Goal: Communication & Community: Share content

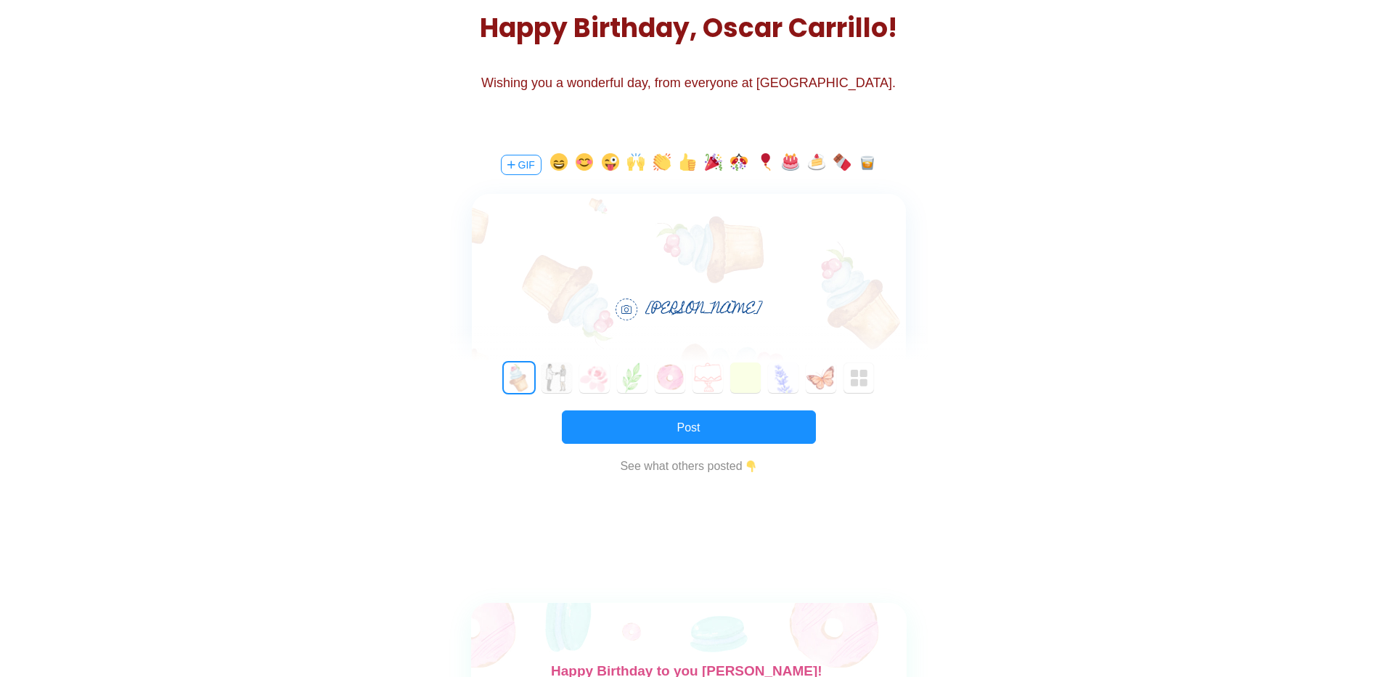
scroll to position [44, 0]
click at [553, 175] on button "button" at bounding box center [558, 164] width 17 height 23
click at [900, 264] on body "Wishing you the happiest of birthdays, [PERSON_NAME]! I always appreciate chatt…" at bounding box center [688, 252] width 434 height 93
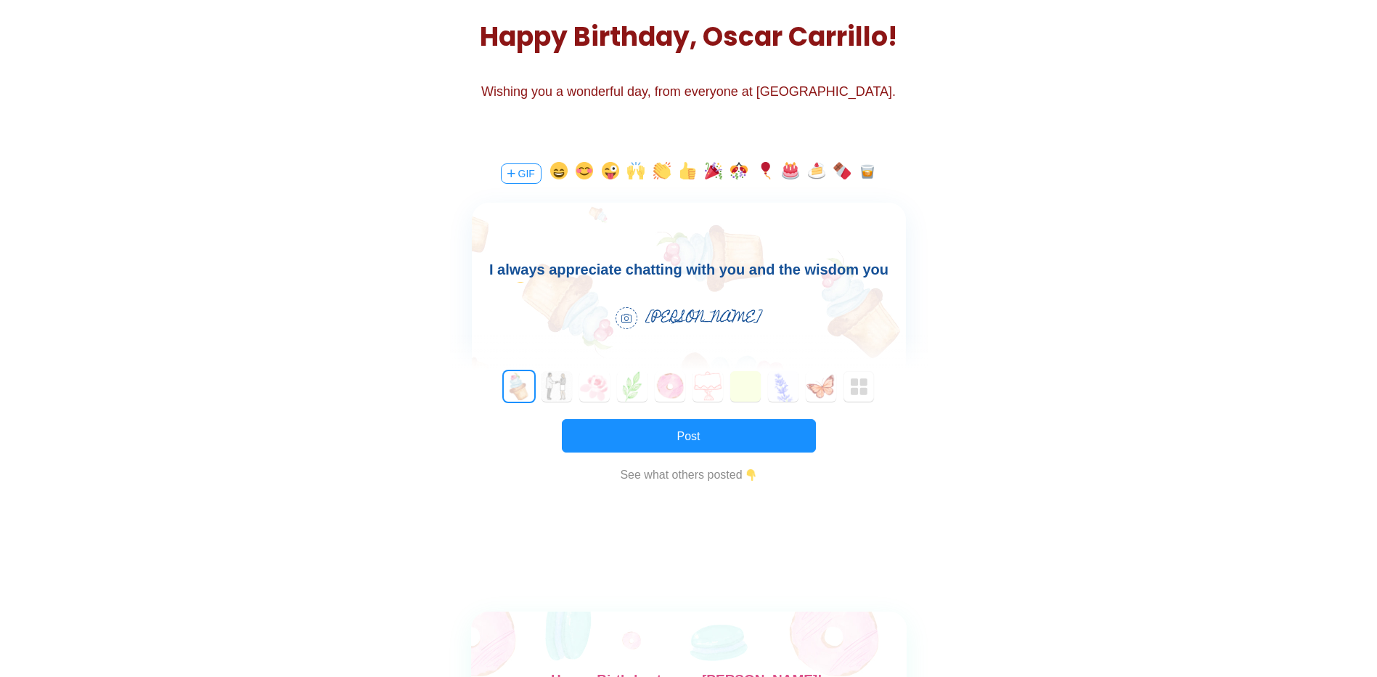
scroll to position [200, 0]
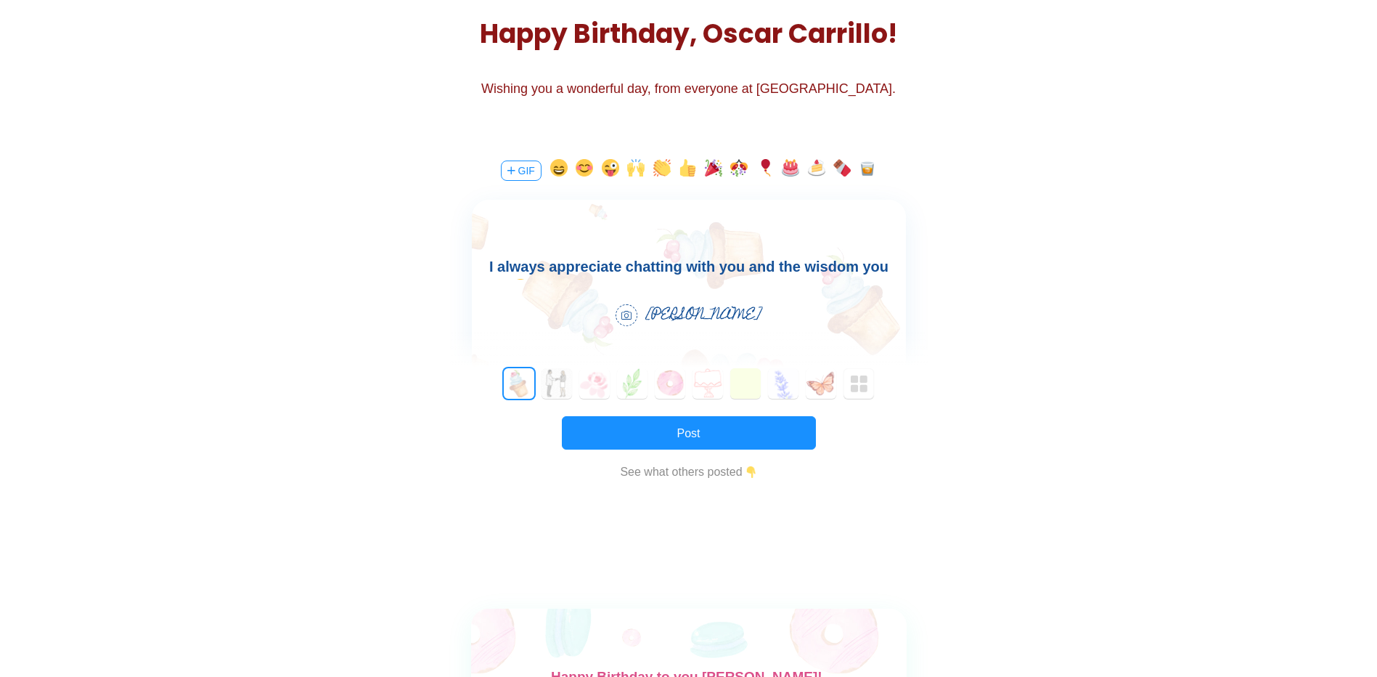
click at [720, 271] on body "Wishing you the happiest of birthdays, [PERSON_NAME]! I always appreciate chatt…" at bounding box center [688, 254] width 434 height 93
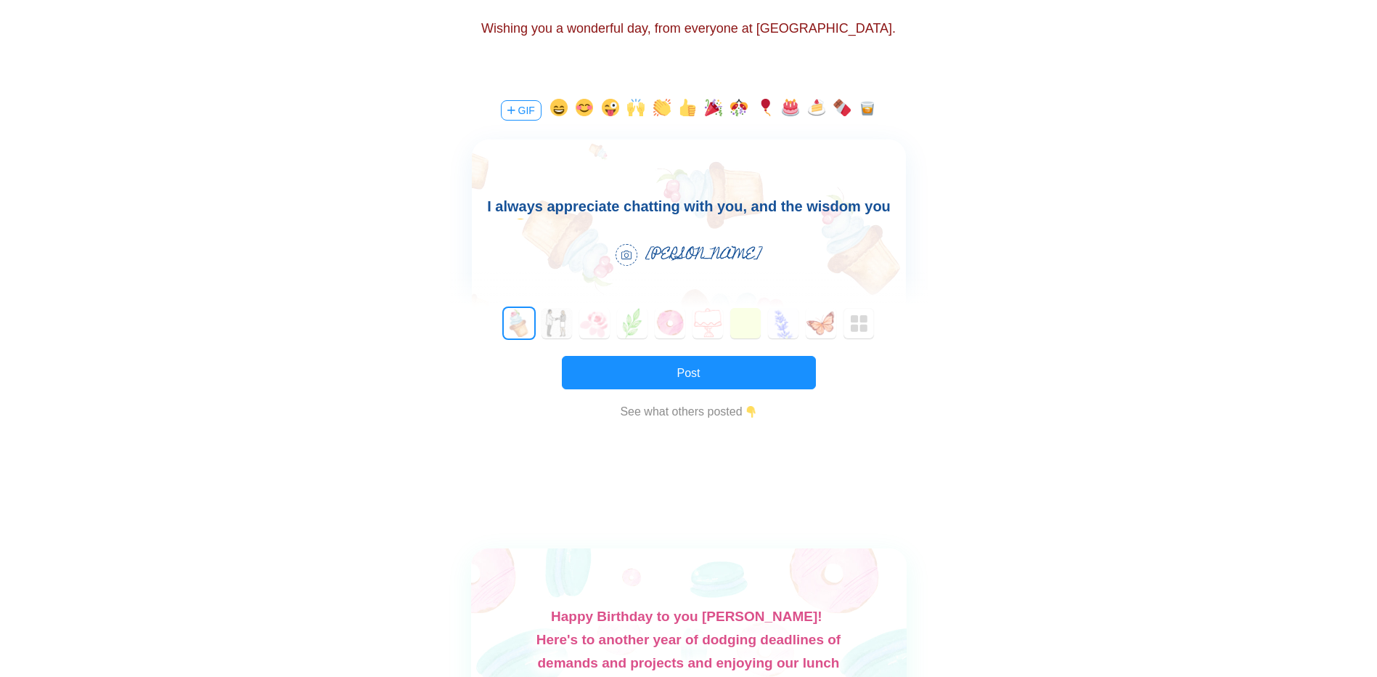
scroll to position [261, 0]
click at [759, 206] on body "Wishing you the happiest of birthdays, [PERSON_NAME]! I always appreciate chatt…" at bounding box center [688, 193] width 434 height 93
click at [757, 207] on body "Wishing you the happiest of birthdays, [PERSON_NAME]! I always appreciate chatt…" at bounding box center [688, 193] width 434 height 93
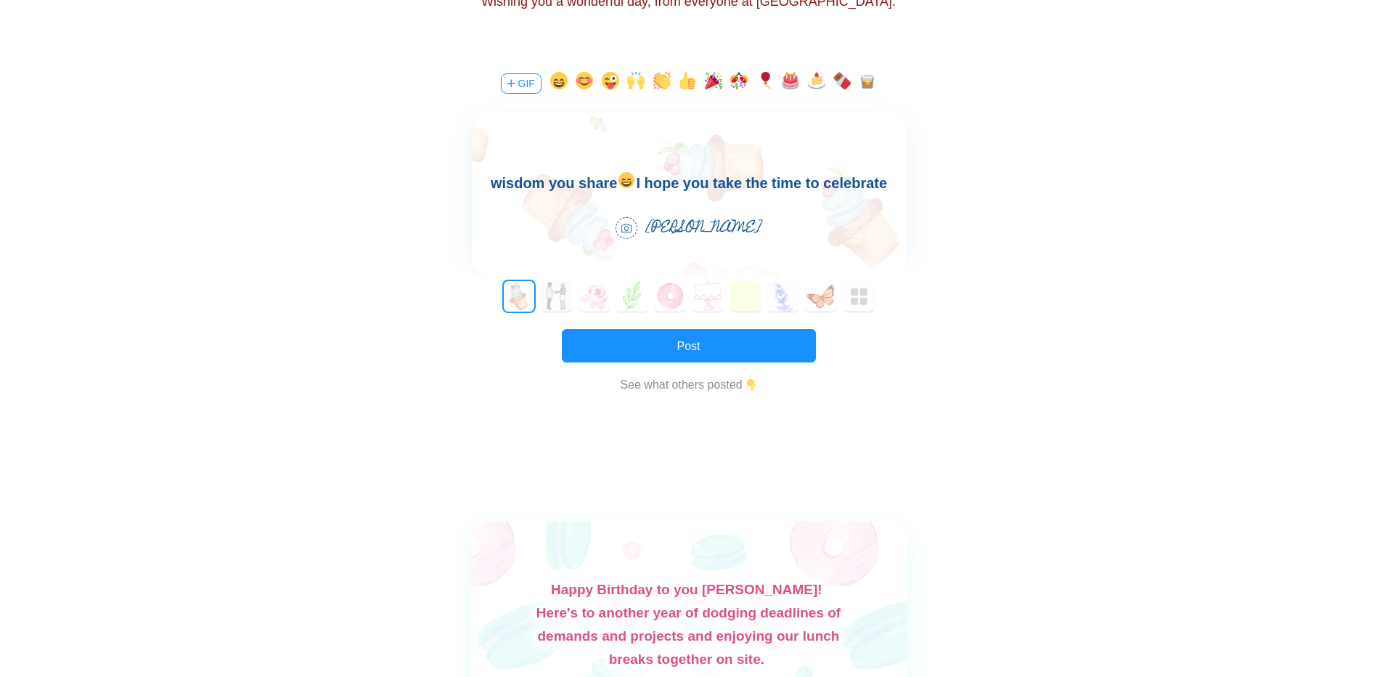
scroll to position [91, 0]
click at [871, 90] on button "button" at bounding box center [867, 83] width 17 height 23
click at [871, 84] on button "button" at bounding box center [867, 83] width 17 height 23
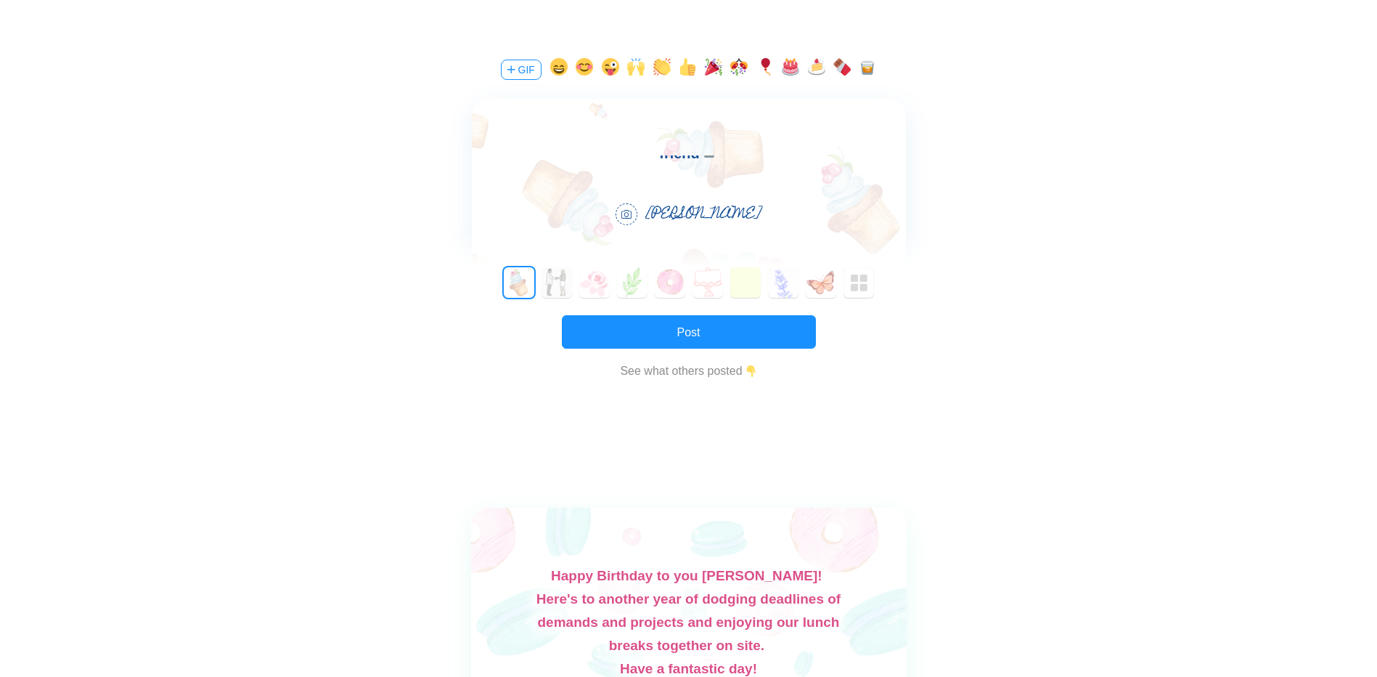
scroll to position [153, 0]
click at [858, 290] on img "button" at bounding box center [859, 282] width 17 height 17
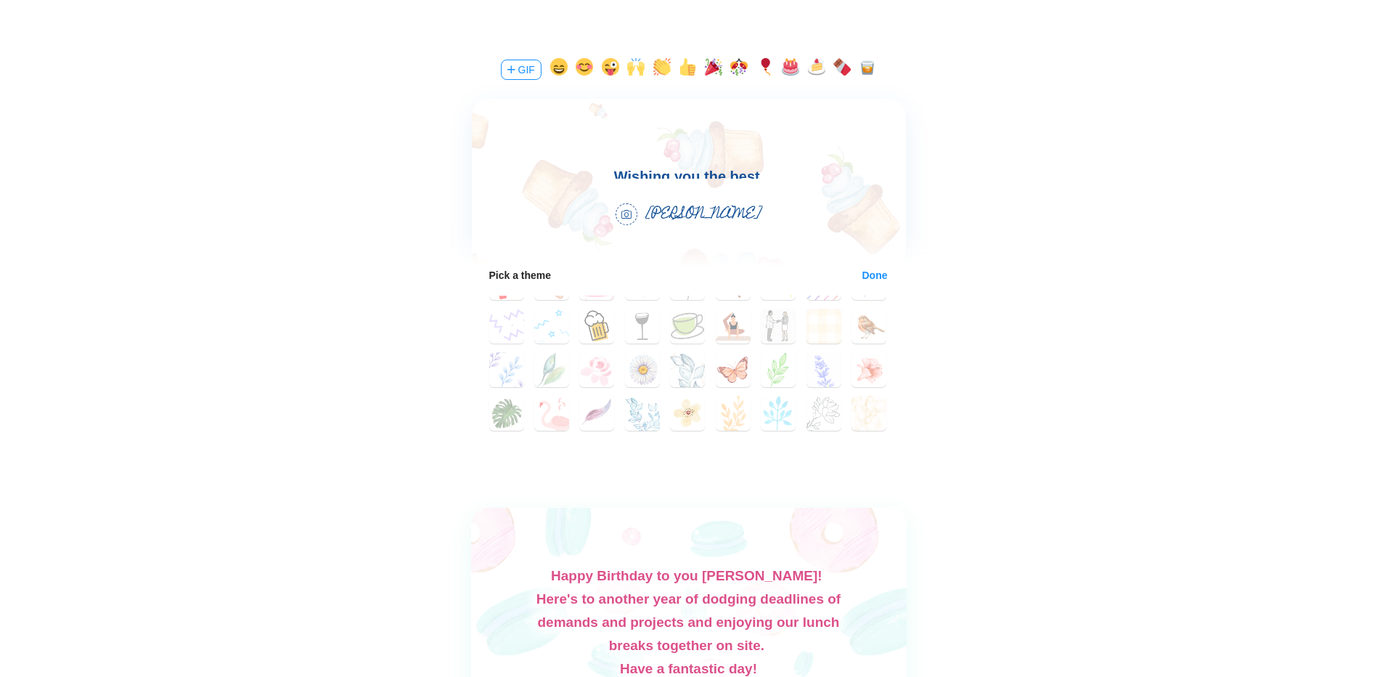
scroll to position [110, 0]
click at [770, 333] on button "33" at bounding box center [778, 337] width 35 height 35
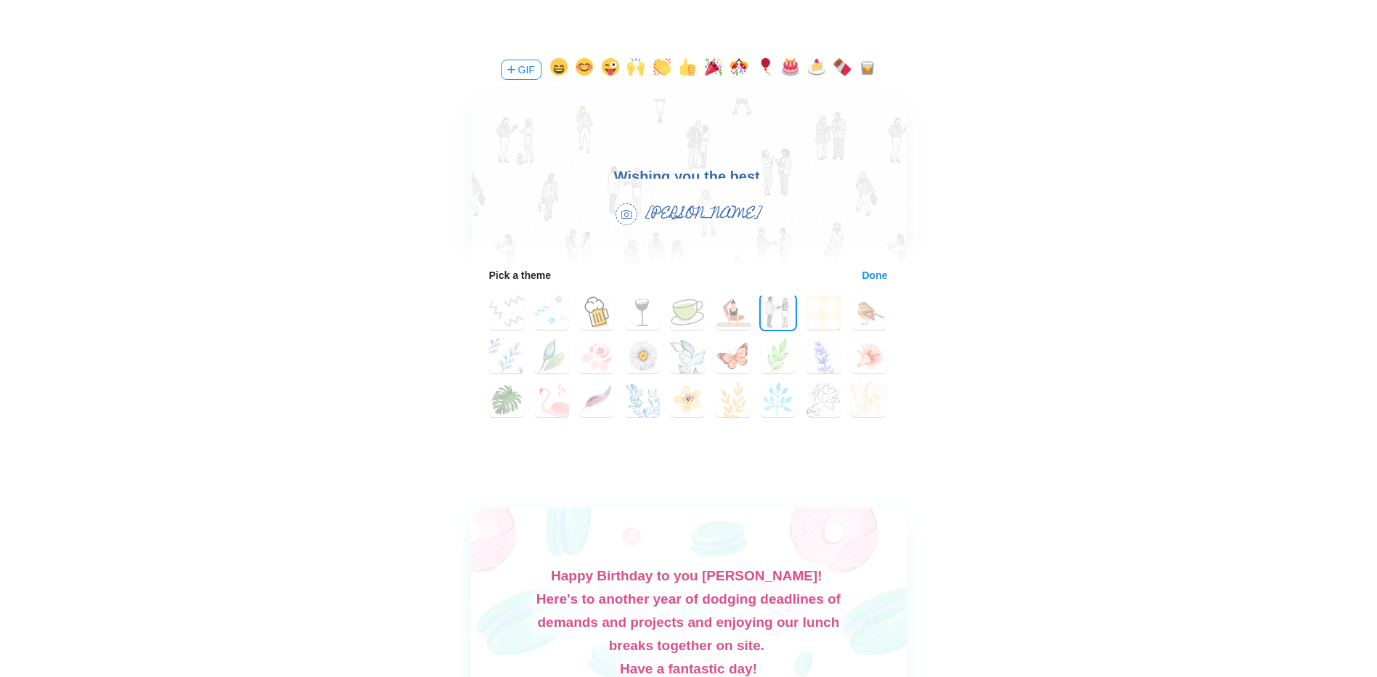
scroll to position [0, 0]
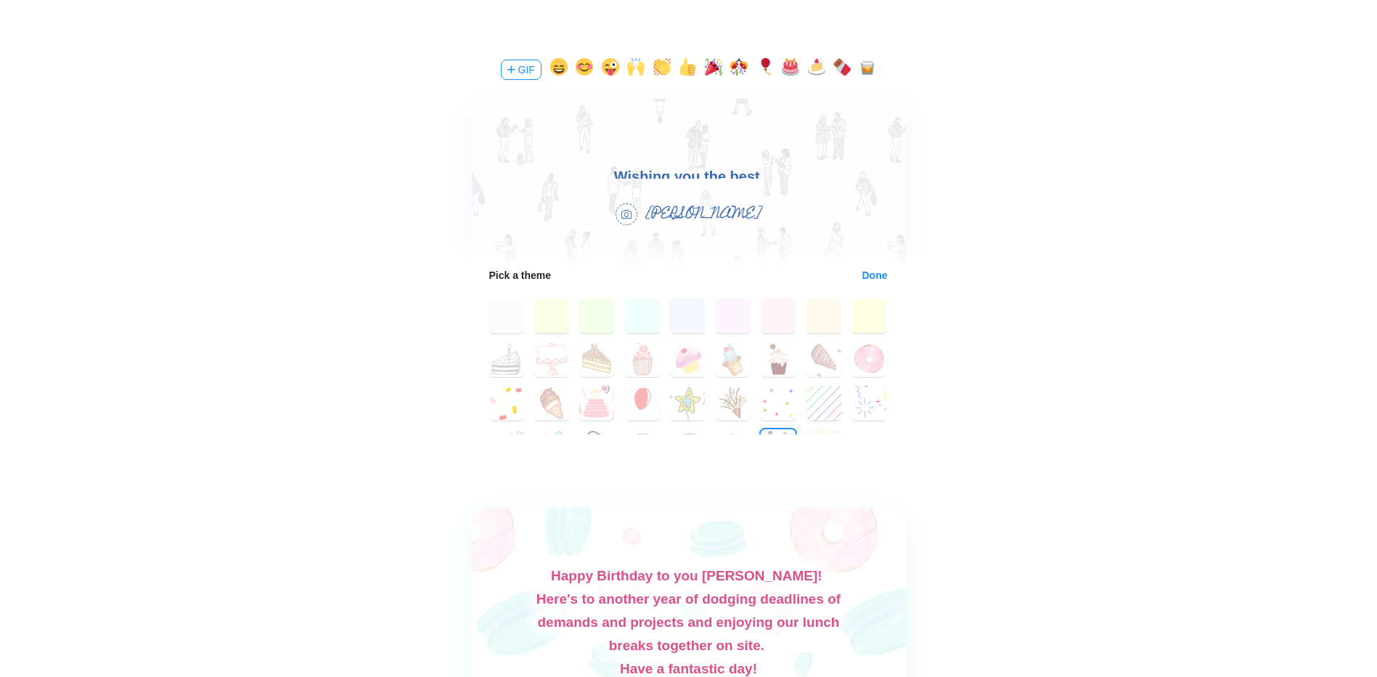
click at [863, 281] on button "Done" at bounding box center [875, 275] width 27 height 12
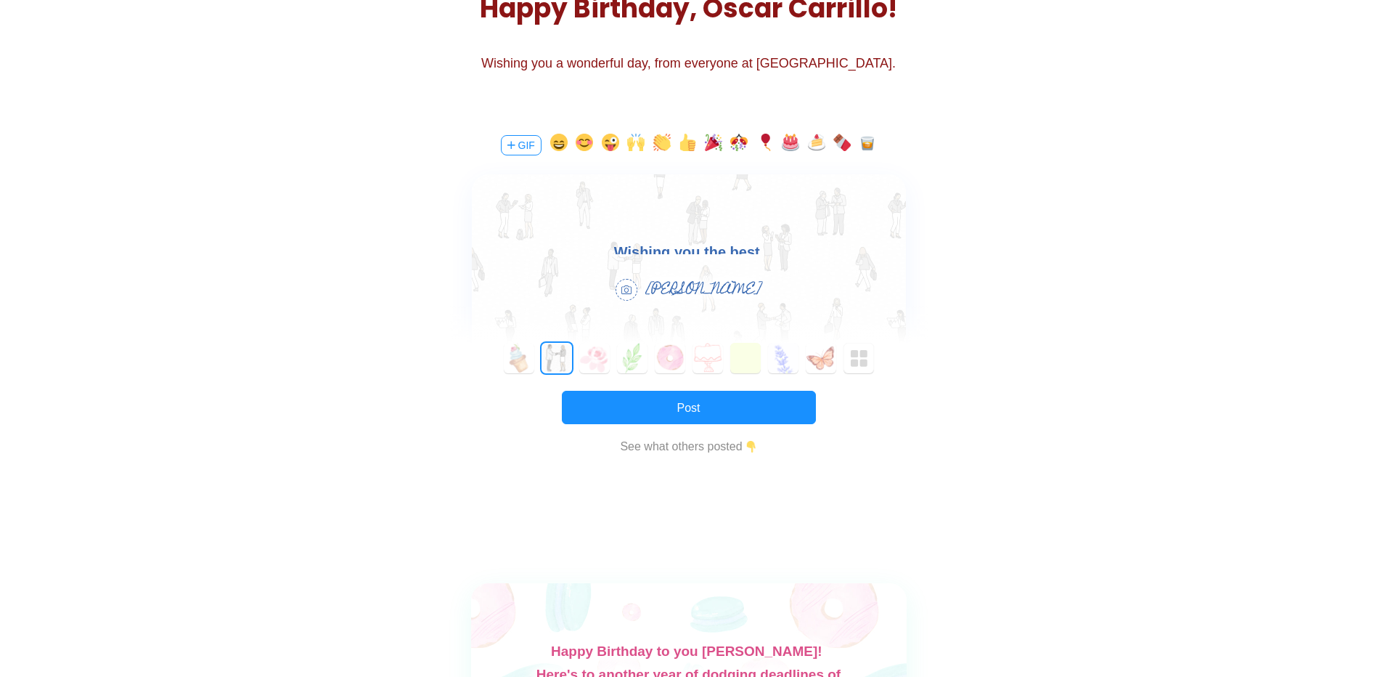
scroll to position [222, 0]
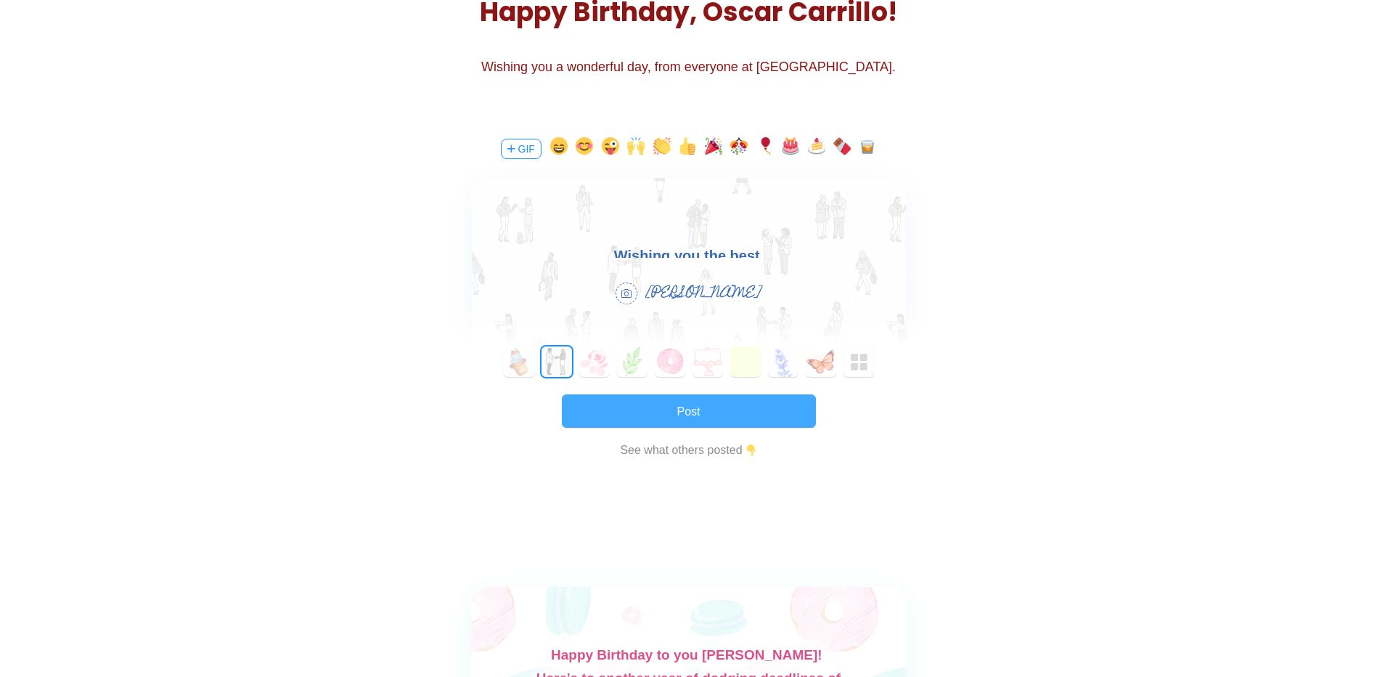
click at [726, 394] on button "Post" at bounding box center [689, 410] width 254 height 33
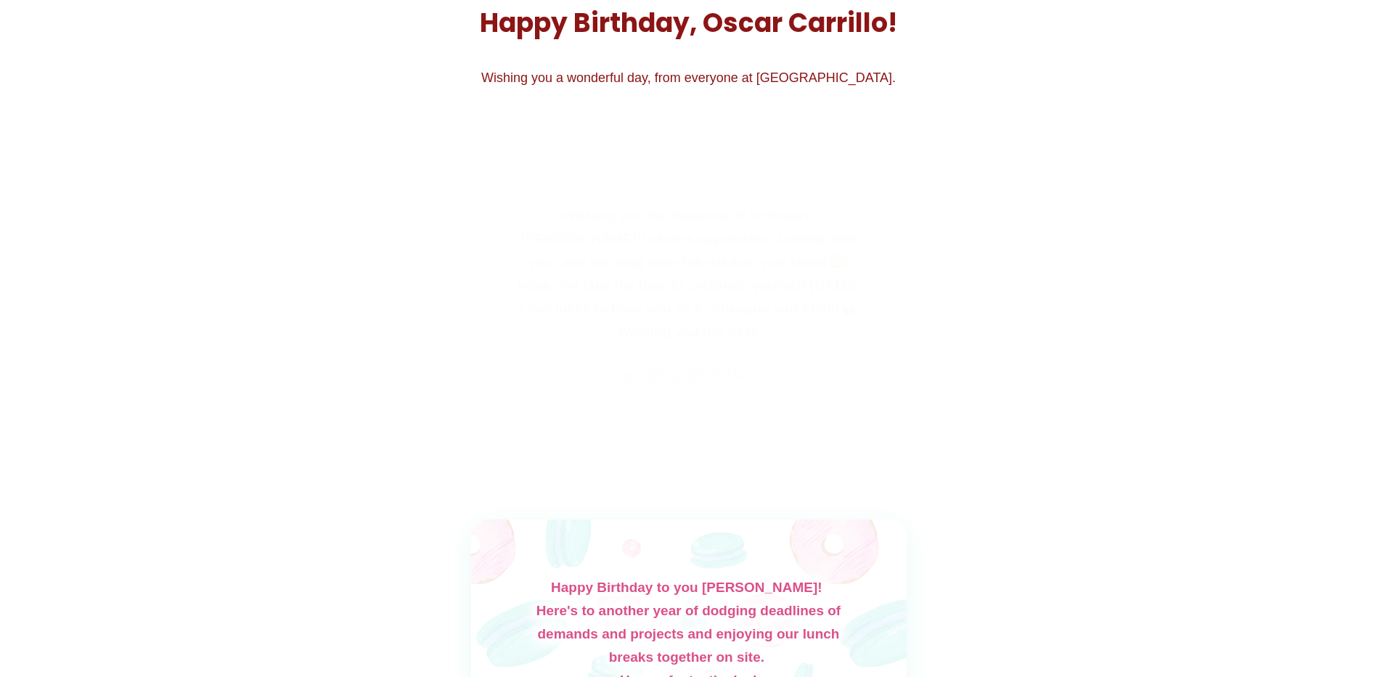
scroll to position [207, 0]
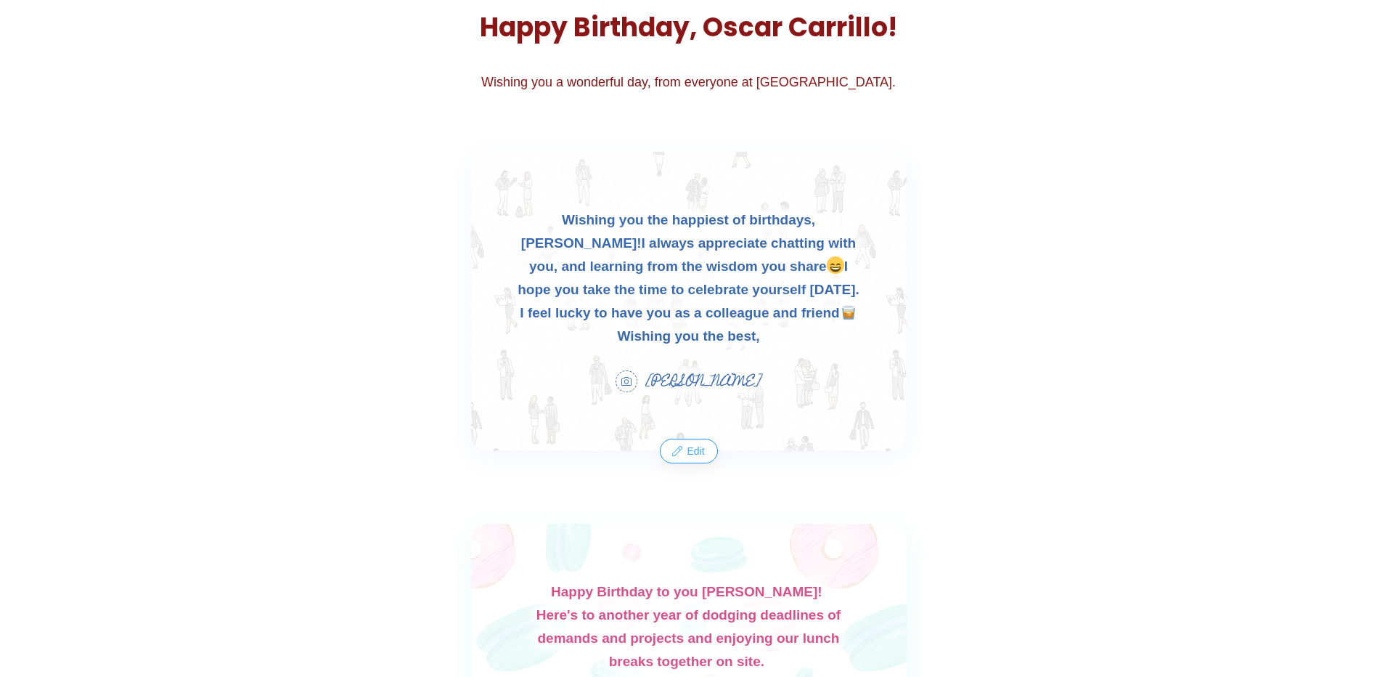
click at [688, 439] on button "Edit" at bounding box center [688, 450] width 55 height 23
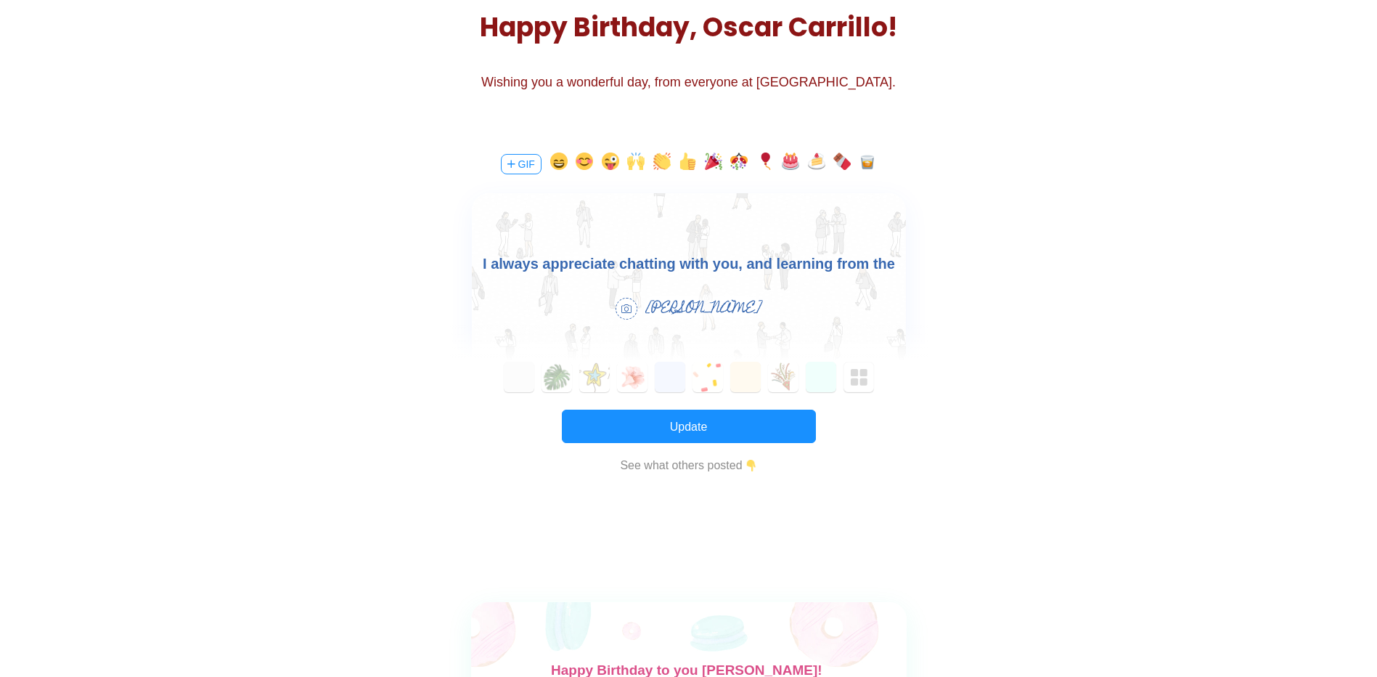
scroll to position [245, 0]
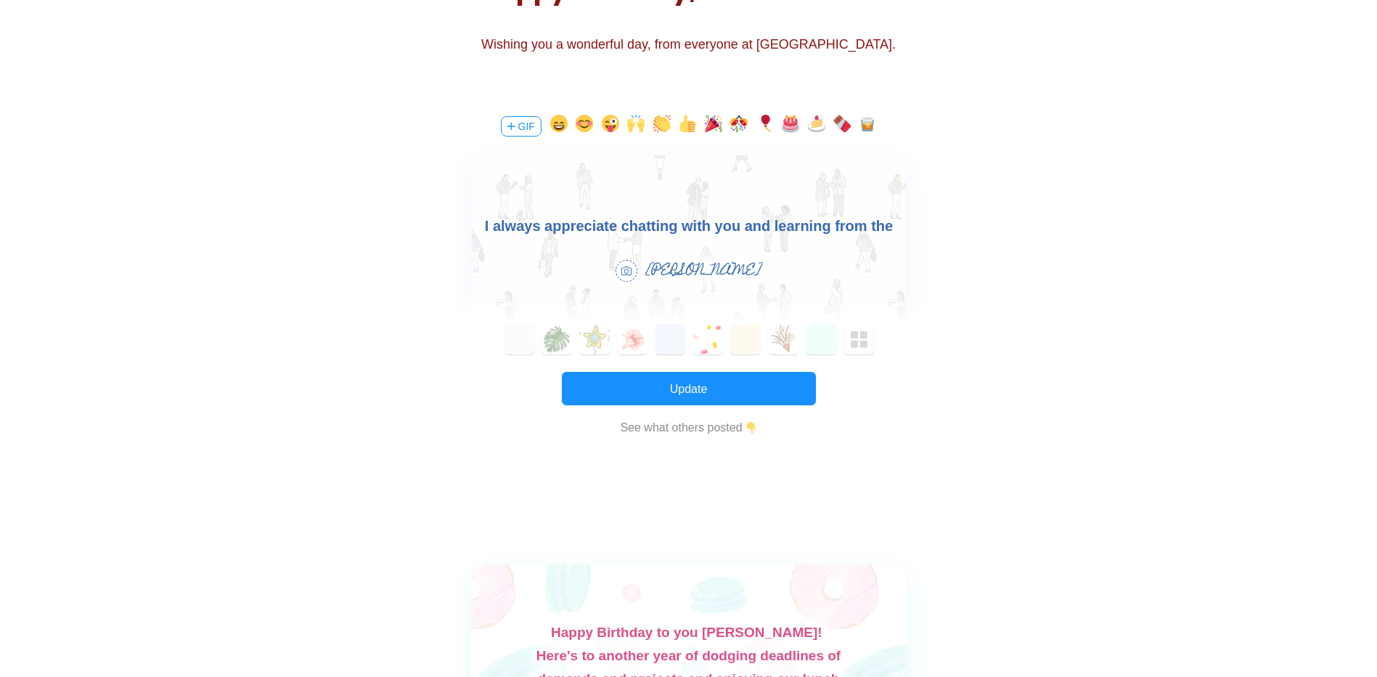
click at [752, 234] on body "Wishing you the happiest of birthdays, [PERSON_NAME]! I always appreciate chatt…" at bounding box center [688, 237] width 434 height 139
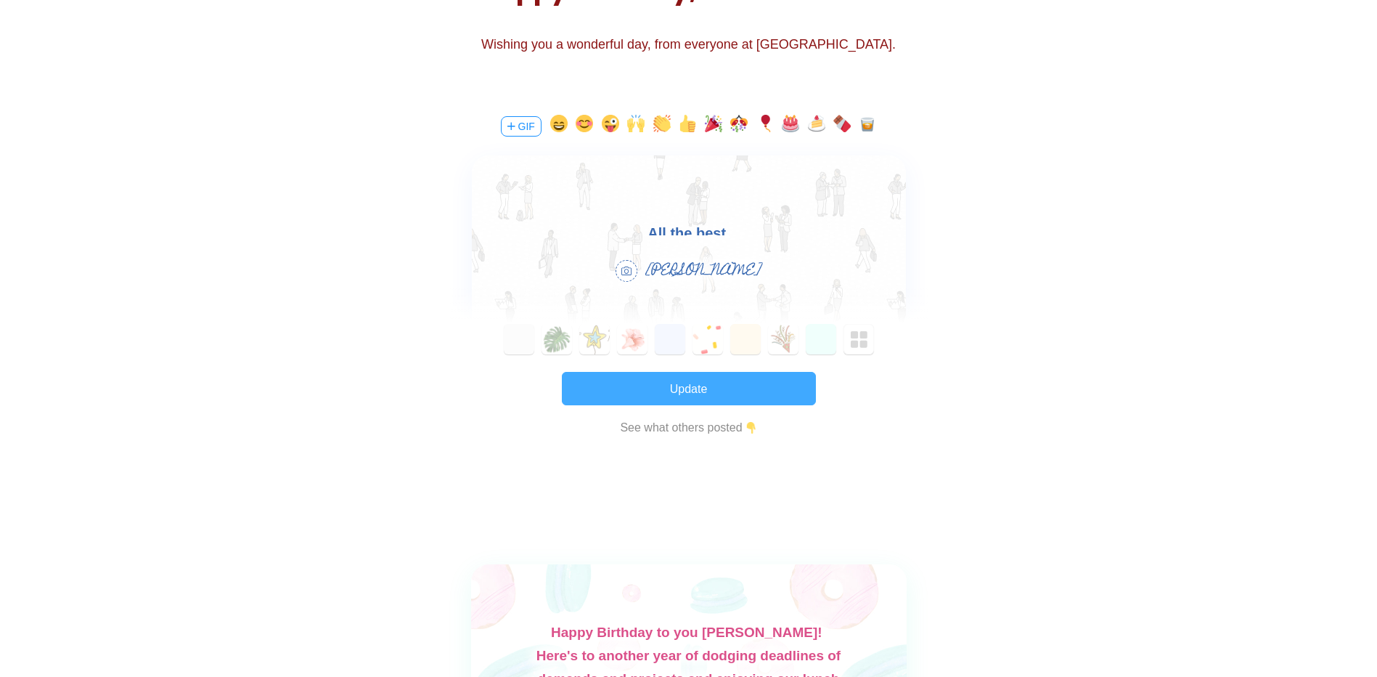
click at [678, 383] on button "Update" at bounding box center [689, 388] width 254 height 33
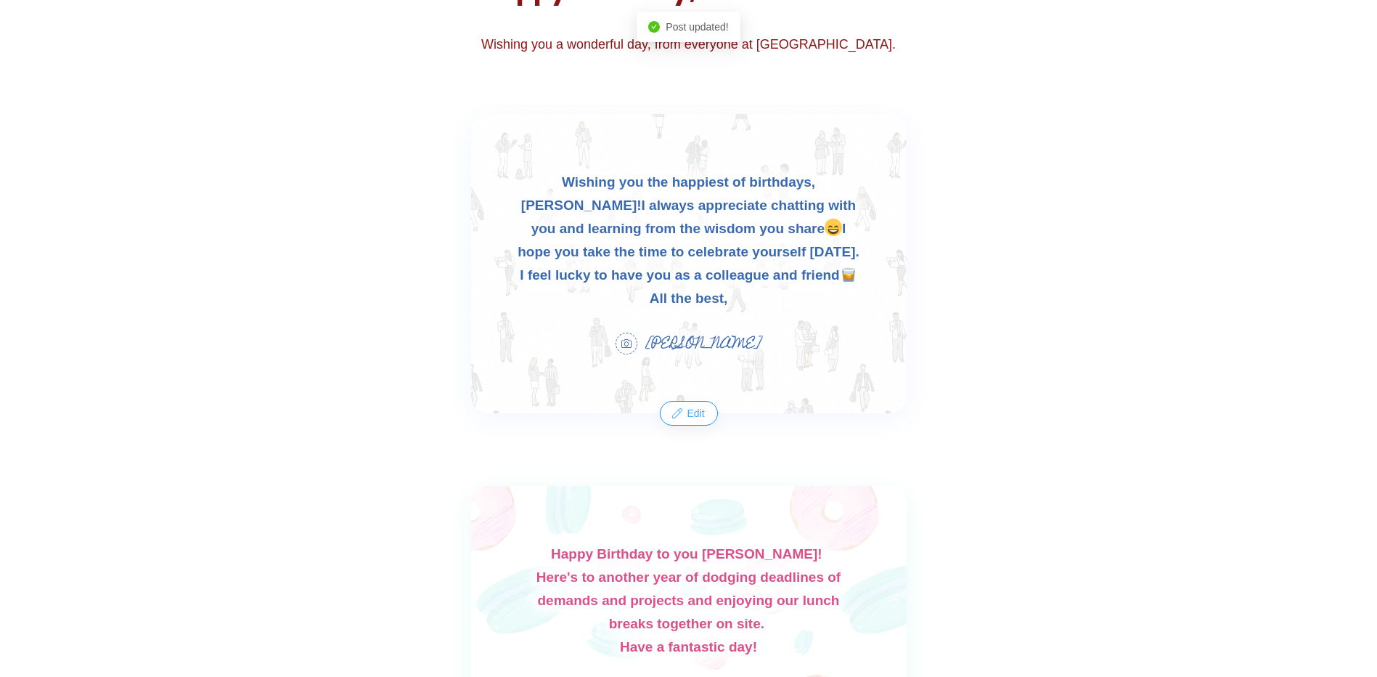
click at [688, 402] on button "Edit" at bounding box center [688, 413] width 55 height 23
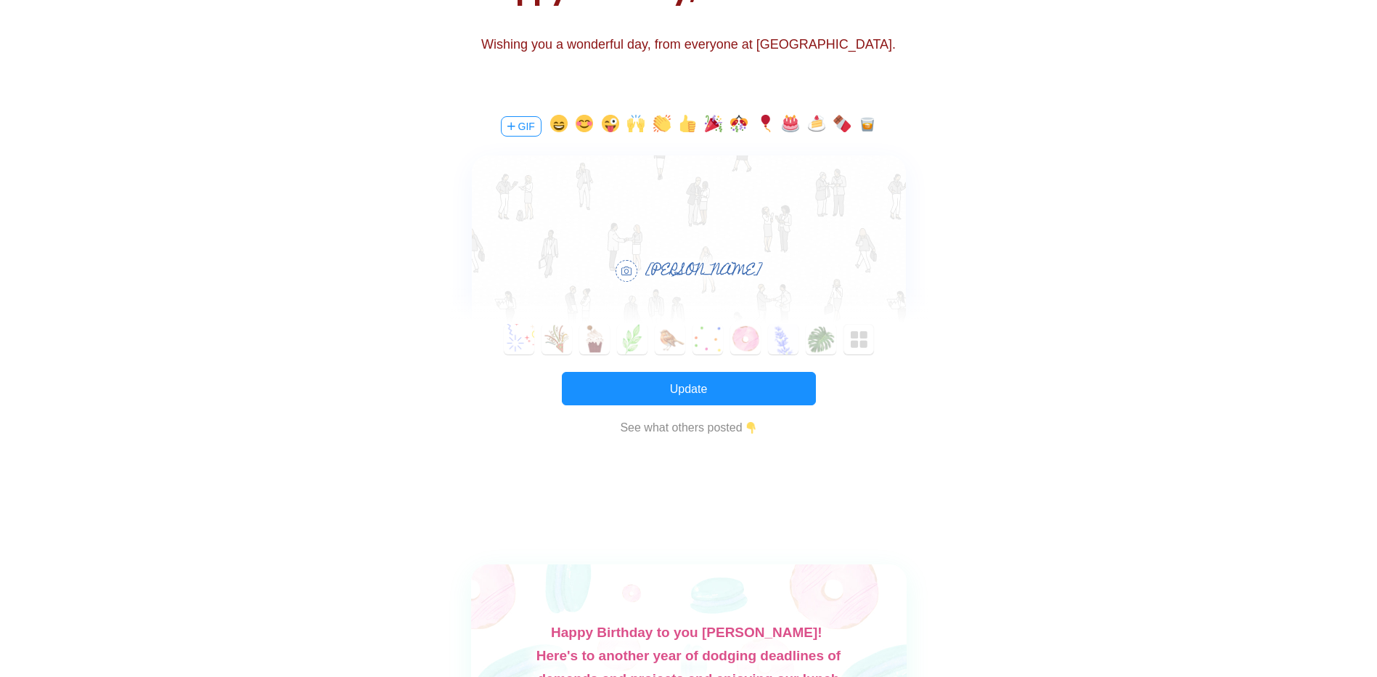
scroll to position [44, 0]
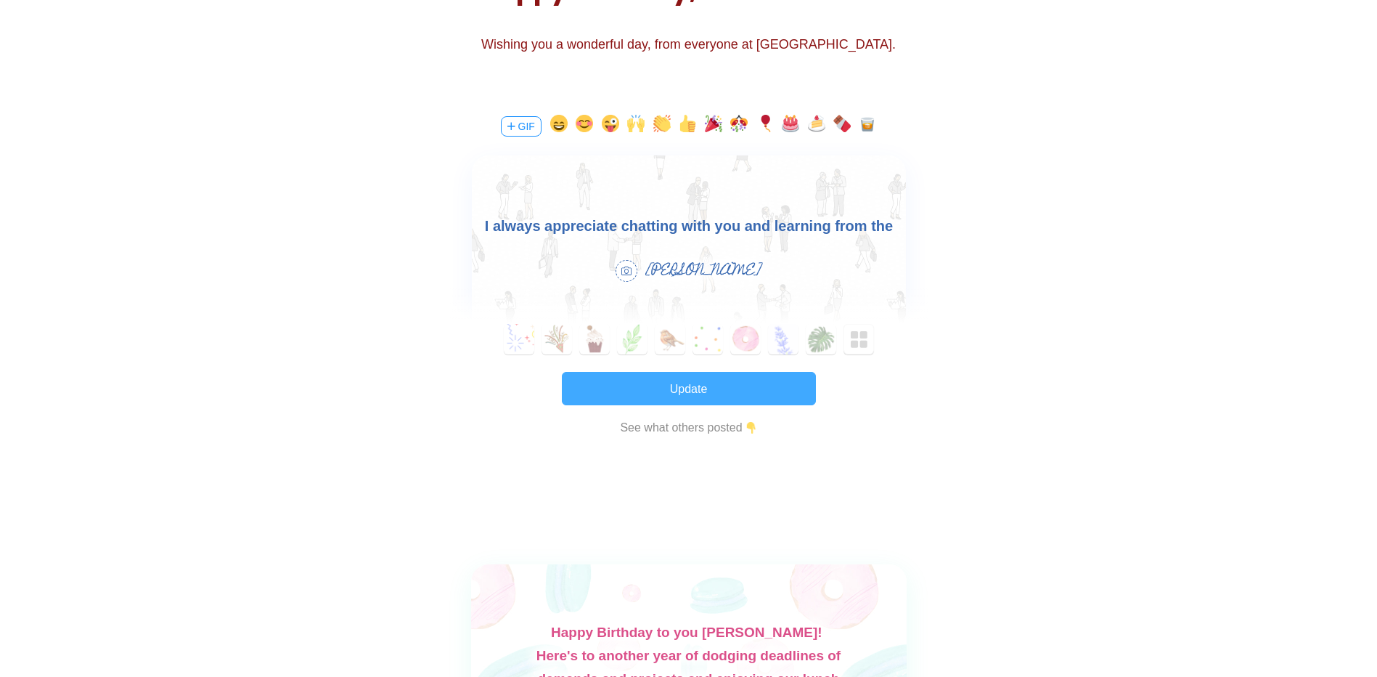
click at [715, 394] on button "Update" at bounding box center [689, 388] width 254 height 33
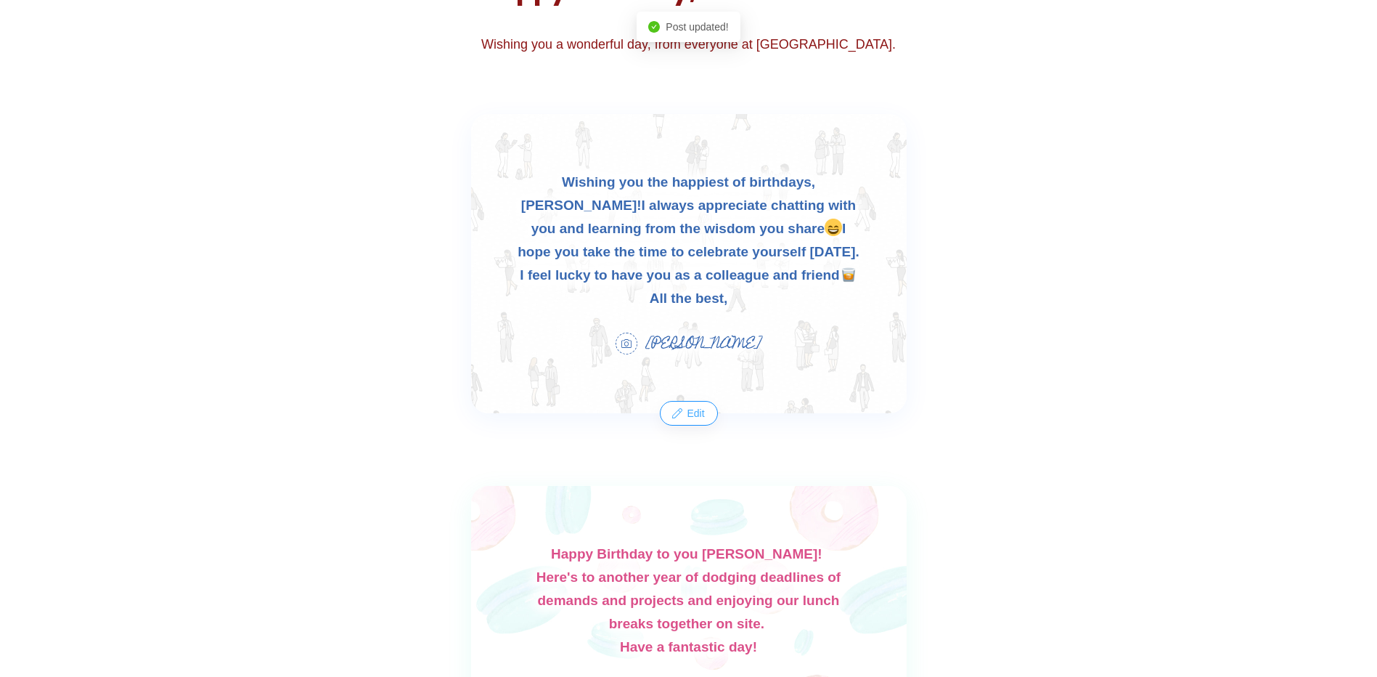
click at [696, 402] on button "Edit" at bounding box center [688, 413] width 55 height 23
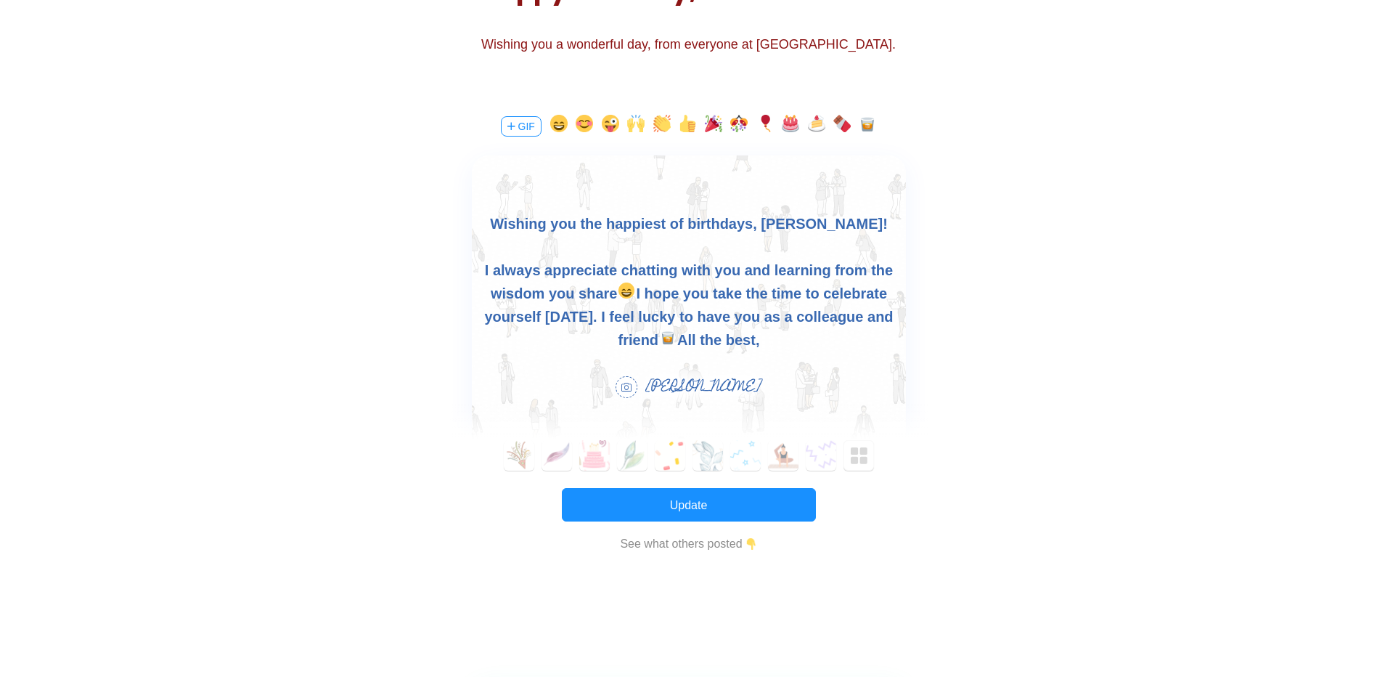
scroll to position [0, 0]
click at [658, 341] on img at bounding box center [667, 337] width 19 height 16
drag, startPoint x: 654, startPoint y: 336, endPoint x: 643, endPoint y: 341, distance: 11.1
click at [658, 341] on img at bounding box center [667, 337] width 19 height 16
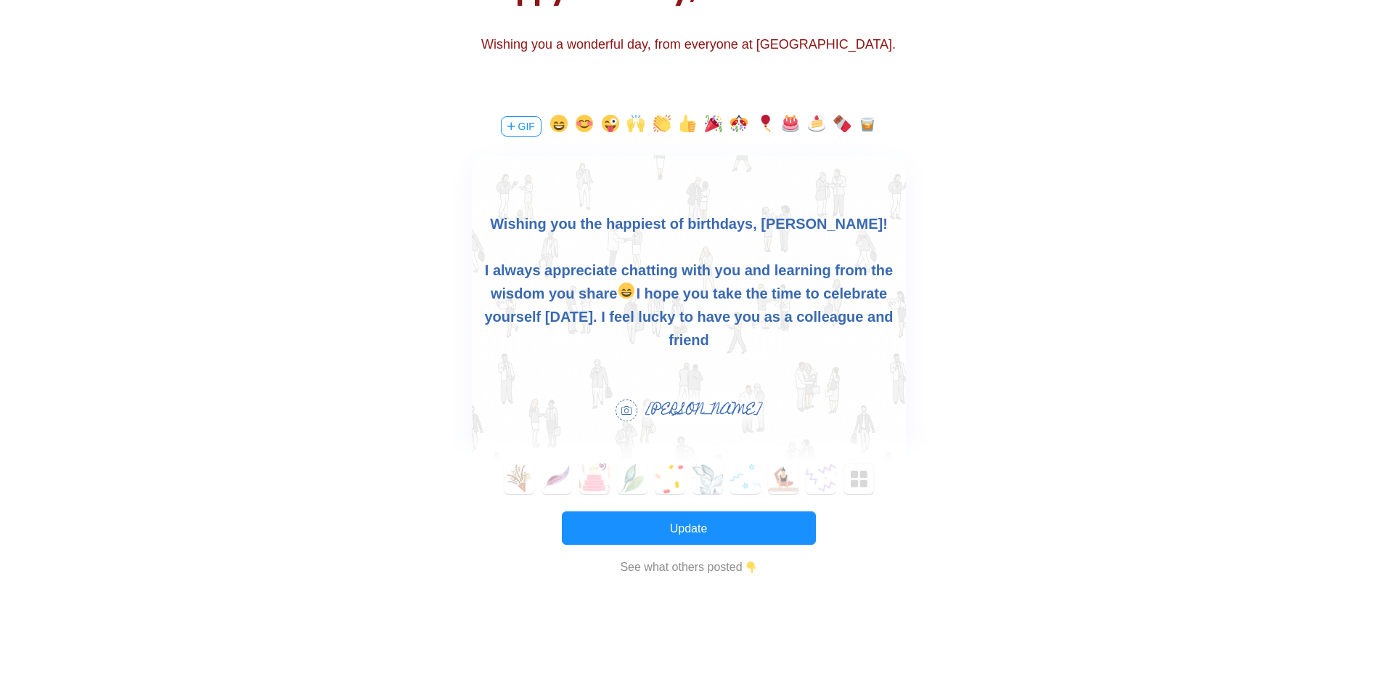
click at [903, 318] on div "I always appreciate chatting with you and learning from the wisdom you share I …" at bounding box center [688, 305] width 434 height 93
click at [704, 383] on div "Wishing you the happiest of birthdays, [PERSON_NAME]!<div><br></div><div>I alwa…" at bounding box center [689, 316] width 434 height 322
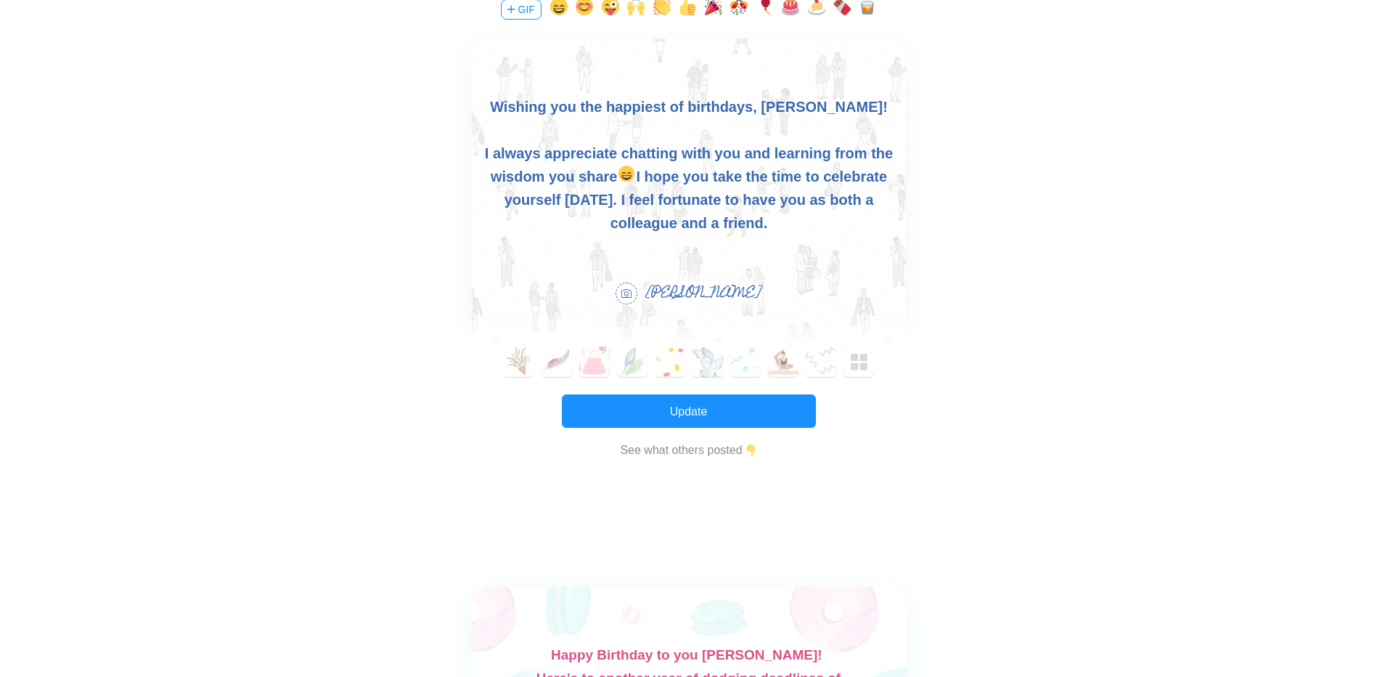
scroll to position [21, 0]
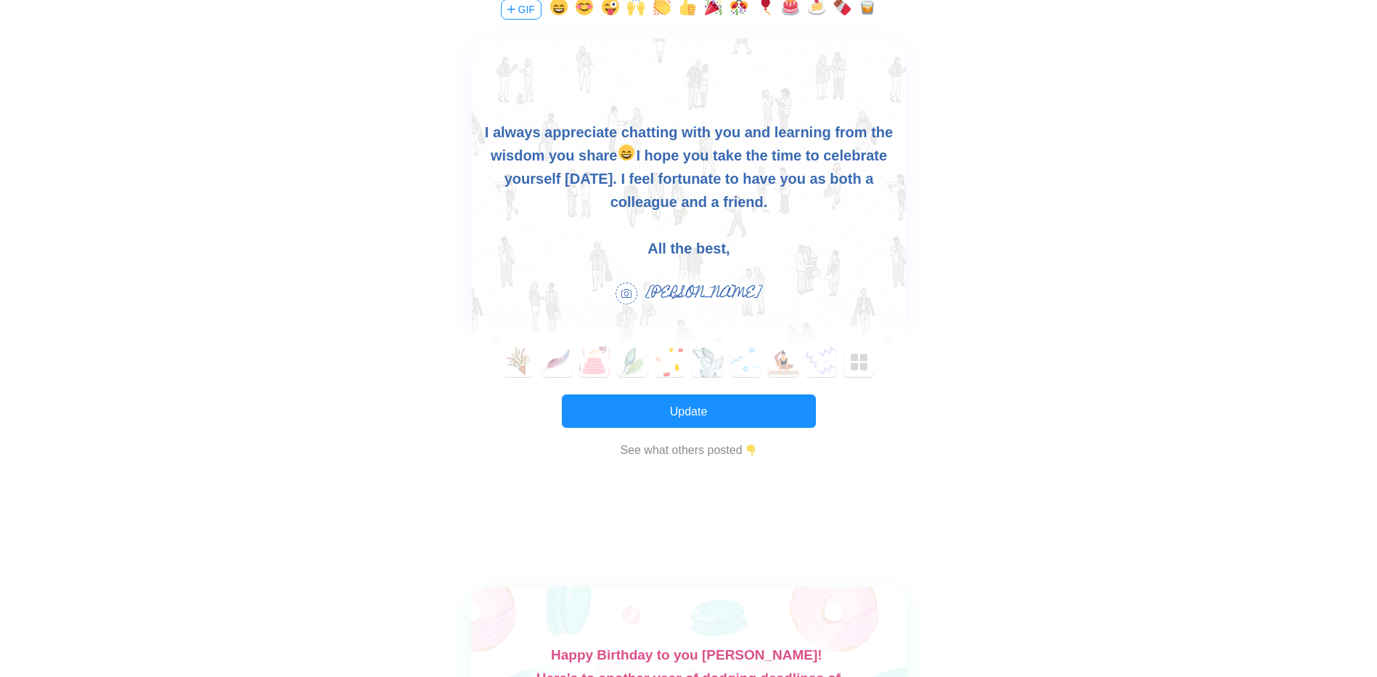
click at [723, 250] on div "All the best," at bounding box center [688, 248] width 434 height 23
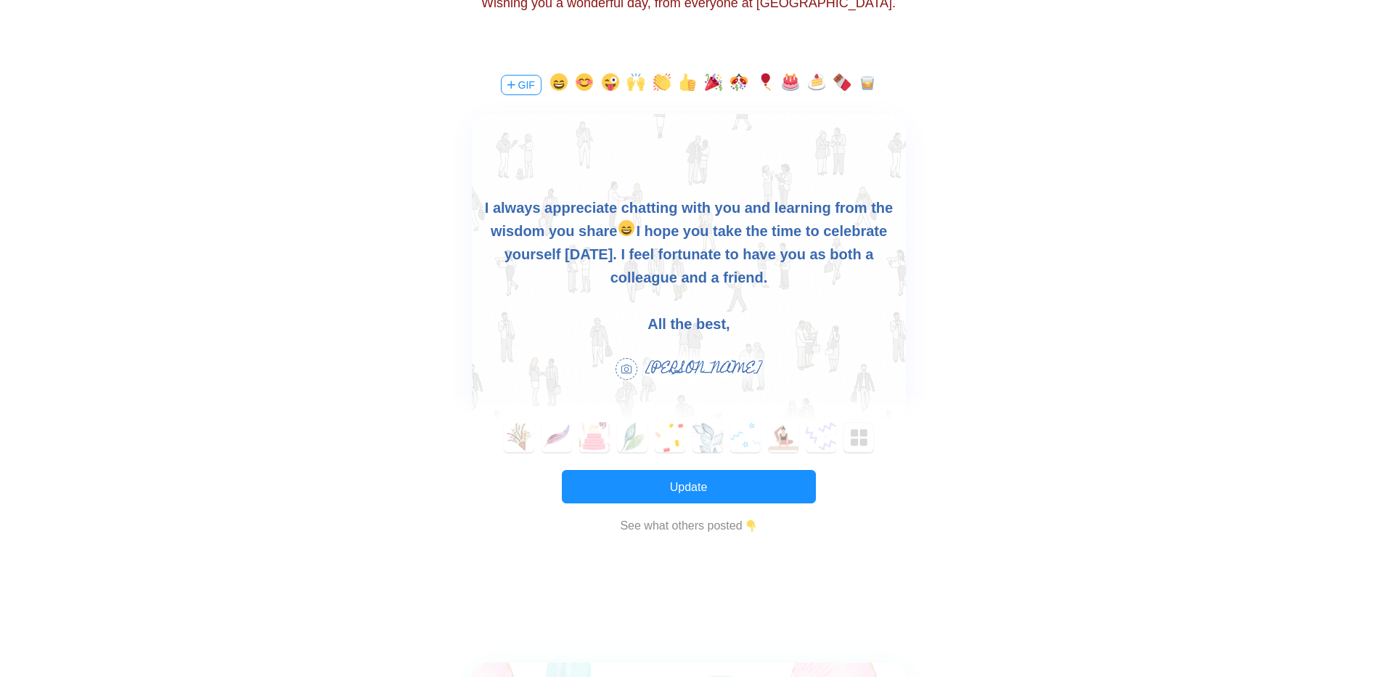
click at [865, 78] on button "button" at bounding box center [867, 84] width 17 height 23
click at [724, 470] on button "Update" at bounding box center [689, 486] width 254 height 33
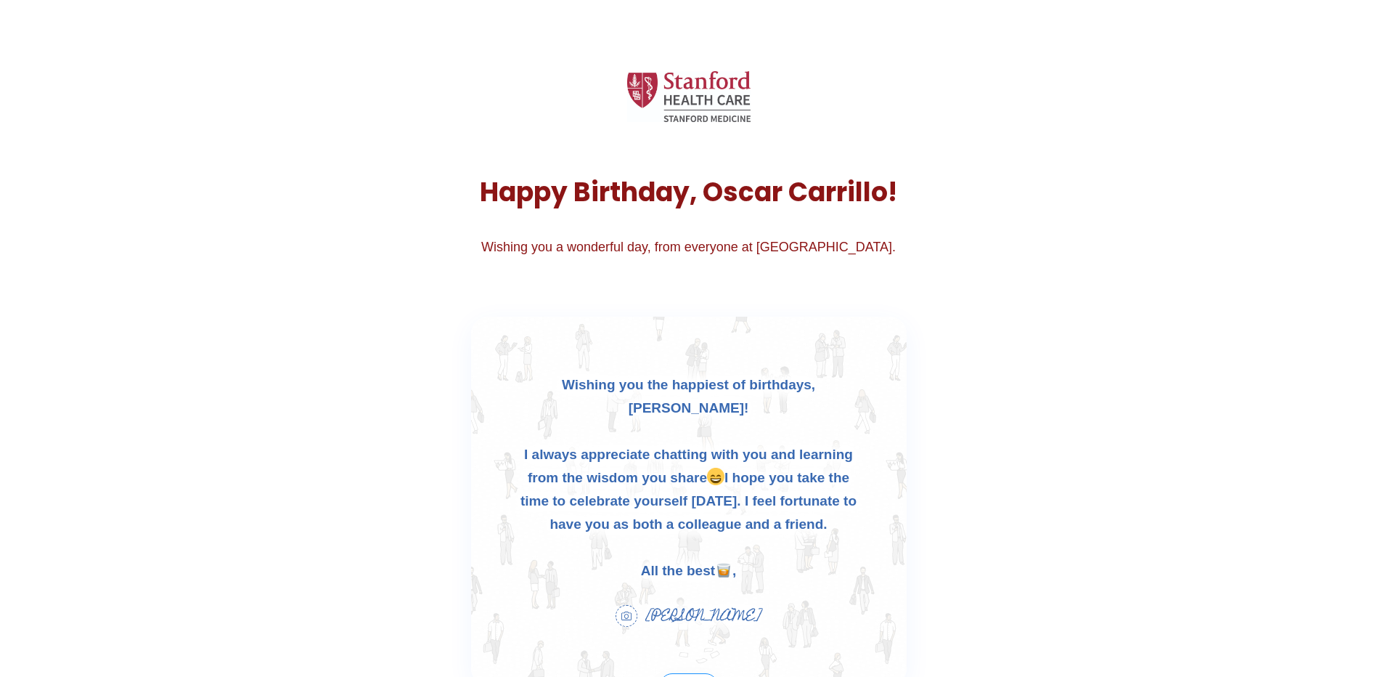
scroll to position [0, 0]
